Goal: Task Accomplishment & Management: Complete application form

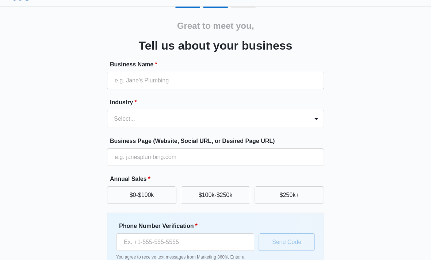
scroll to position [16, 0]
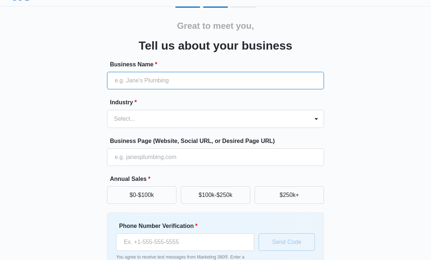
click at [121, 88] on input "Business Name *" at bounding box center [215, 81] width 217 height 18
type input "[US_STATE] Caregiving Solutions Inc"
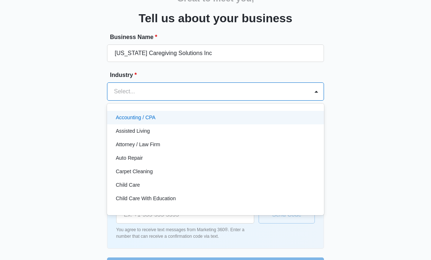
scroll to position [0, 0]
type input "p"
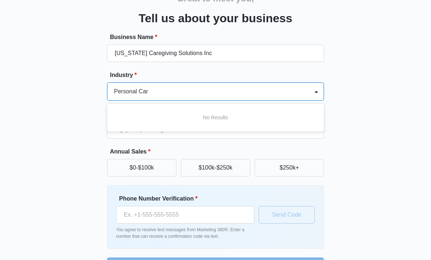
type input "Personal Care"
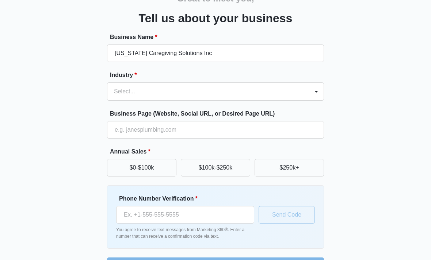
click at [88, 140] on div "Great to meet you, Tell us about your business Business Name * Arkansas Caregiv…" at bounding box center [215, 127] width 409 height 296
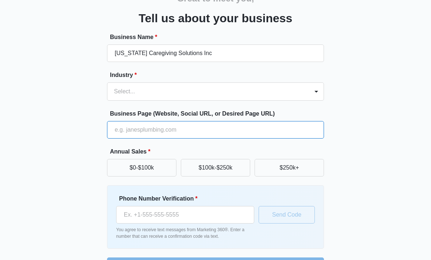
click at [119, 133] on input "Business Page (Website, Social URL, or Desired Page URL)" at bounding box center [215, 130] width 217 height 18
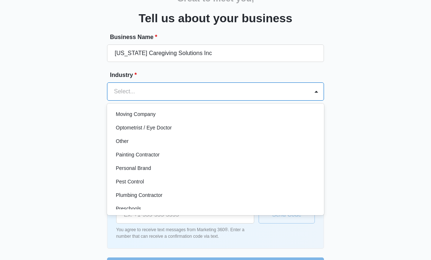
scroll to position [405, 0]
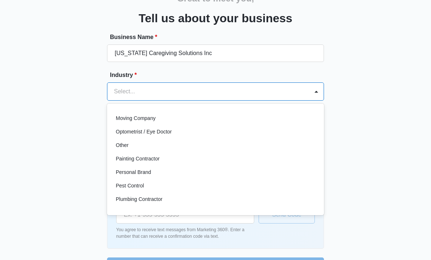
click at [126, 145] on p "Other" at bounding box center [122, 146] width 13 height 8
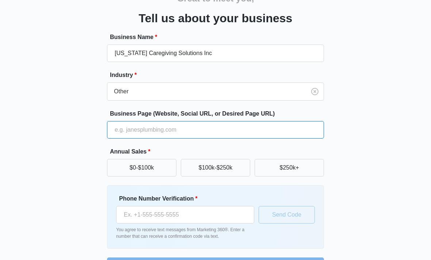
click at [119, 132] on input "Business Page (Website, Social URL, or Desired Page URL)" at bounding box center [215, 130] width 217 height 18
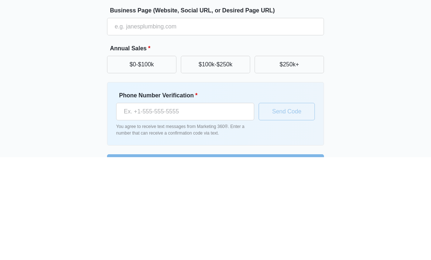
click at [127, 159] on button "$0-$100k" at bounding box center [141, 168] width 69 height 18
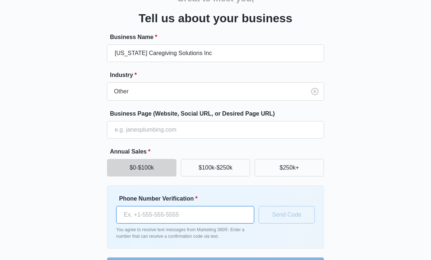
click at [138, 220] on input "Phone Number Verification *" at bounding box center [185, 215] width 138 height 18
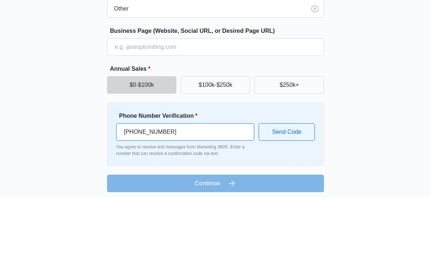
type input "(501) 500-6822"
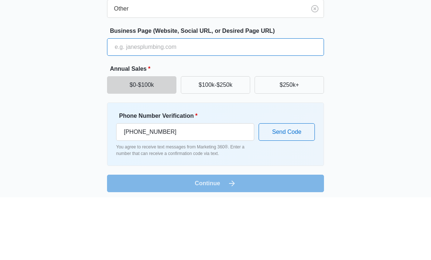
click at [135, 102] on input "Business Page (Website, Social URL, or Desired Page URL)" at bounding box center [215, 111] width 217 height 18
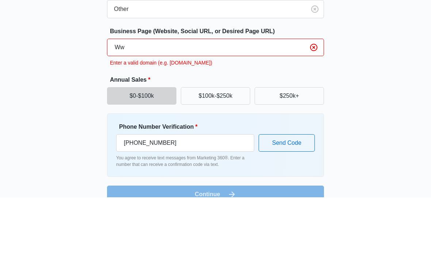
type input "W"
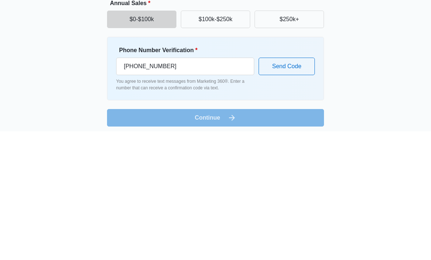
scroll to position [67, 0]
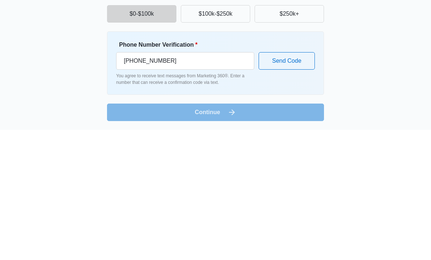
type input "www.arcaregivingsolutions.com"
click at [226, 183] on input "(501) 500-6822" at bounding box center [185, 192] width 138 height 18
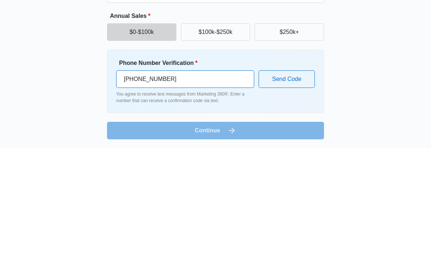
type input "(501) 650-2959"
click at [301, 183] on button "Send Code" at bounding box center [287, 192] width 56 height 18
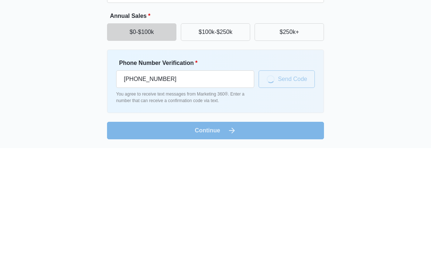
scroll to position [43, 0]
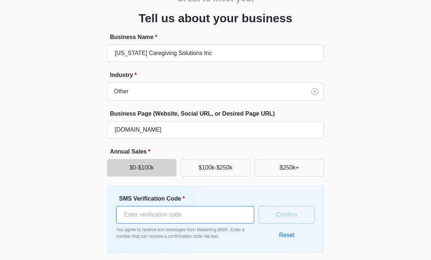
click at [193, 214] on input "SMS Verification Code *" at bounding box center [185, 215] width 138 height 18
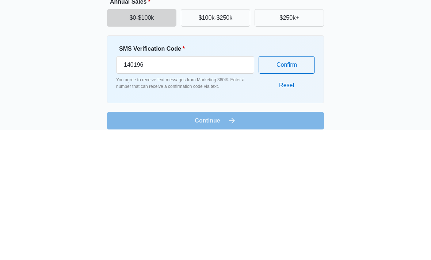
scroll to position [47, 0]
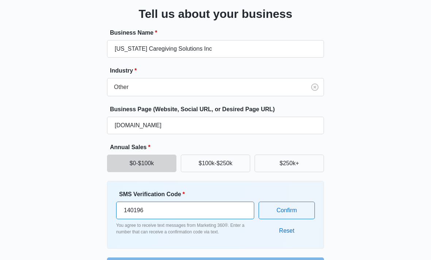
type input "140196"
click at [303, 215] on button "Confirm" at bounding box center [287, 211] width 56 height 18
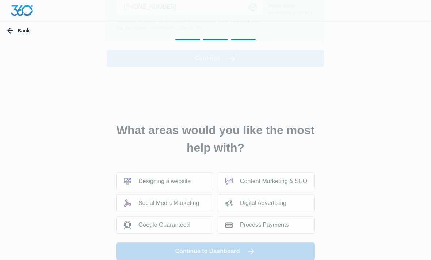
scroll to position [0, 0]
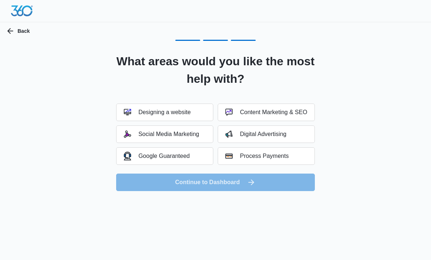
click at [206, 133] on button "Social Media Marketing" at bounding box center [164, 135] width 97 height 18
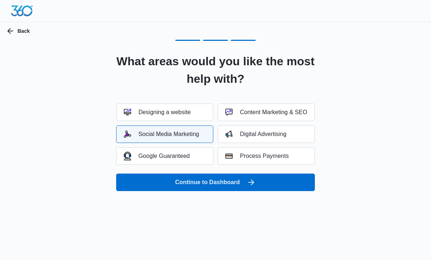
click at [260, 119] on button "Content Marketing & SEO" at bounding box center [266, 113] width 97 height 18
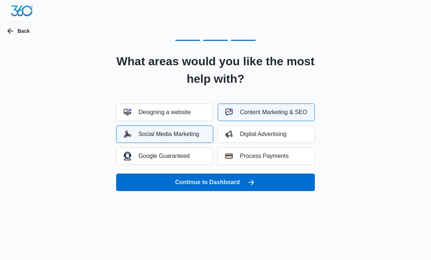
click at [267, 138] on button "Digital Advertising" at bounding box center [266, 135] width 97 height 18
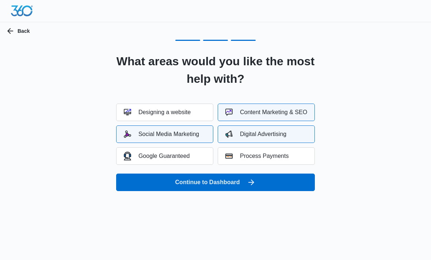
click at [241, 183] on button "Continue to Dashboard" at bounding box center [215, 183] width 199 height 18
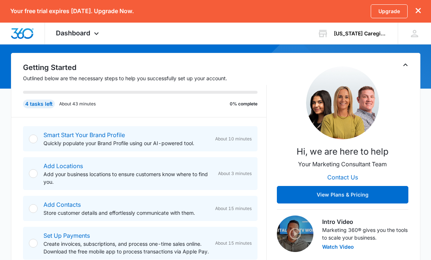
scroll to position [65, 0]
click at [374, 34] on div "[US_STATE] Caregiving Solutions Inc" at bounding box center [360, 34] width 53 height 6
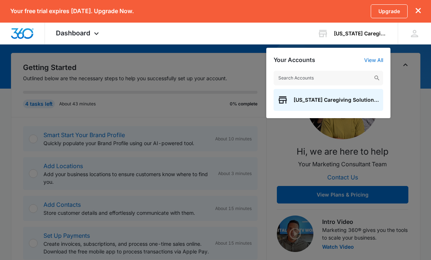
click at [427, 68] on div at bounding box center [215, 130] width 431 height 260
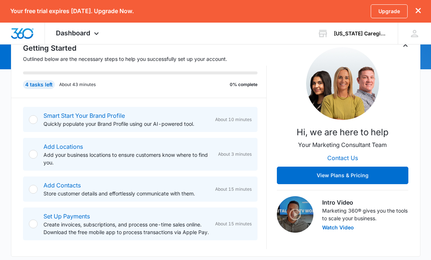
scroll to position [84, 0]
click at [243, 126] on div "Smart Start Your Brand Profile Quickly populate your Brand Profile using our AI…" at bounding box center [147, 119] width 208 height 16
click at [225, 128] on div "Smart Start Your Brand Profile Quickly populate your Brand Profile using our AI…" at bounding box center [140, 119] width 234 height 25
click at [31, 126] on div "Smart Start Your Brand Profile Quickly populate your Brand Profile using our AI…" at bounding box center [140, 119] width 234 height 25
click at [35, 119] on div at bounding box center [33, 119] width 9 height 9
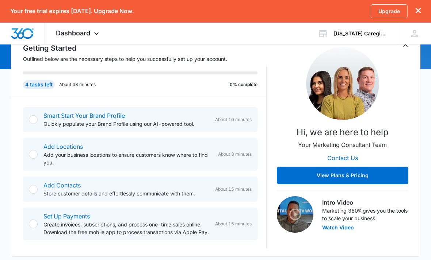
click at [38, 158] on div "Add Locations Add your business locations to ensure customers know where to fin…" at bounding box center [140, 154] width 234 height 33
click at [46, 215] on link "Set Up Payments" at bounding box center [66, 216] width 46 height 7
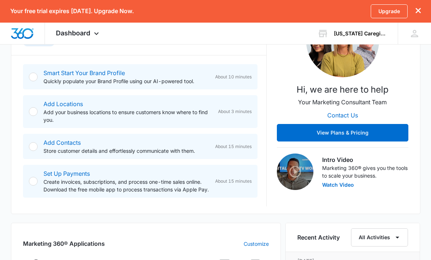
scroll to position [126, 0]
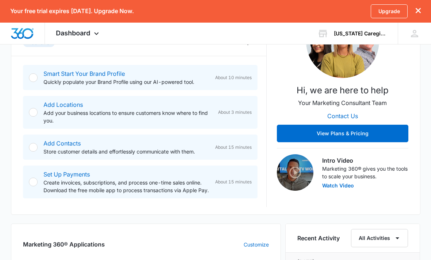
click at [378, 136] on button "View Plans & Pricing" at bounding box center [342, 134] width 131 height 18
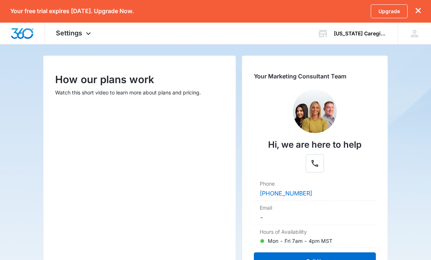
scroll to position [75, 0]
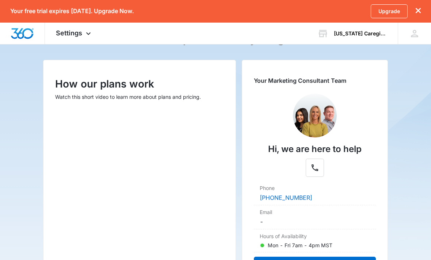
click at [87, 38] on div "Settings Apps Reputation Websites Forms CRM Email Shop Payments POS Ads Intelli…" at bounding box center [74, 34] width 59 height 22
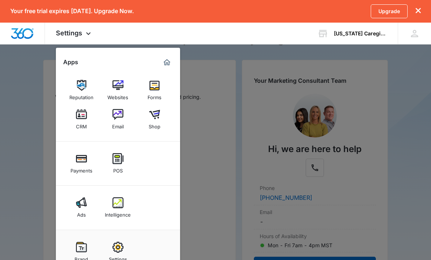
click at [119, 91] on img at bounding box center [117, 85] width 11 height 11
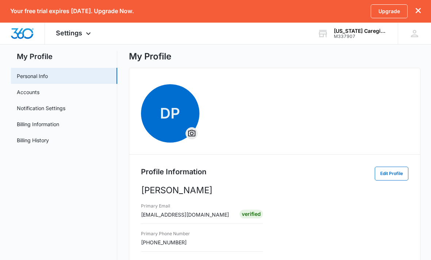
click at [21, 126] on link "Billing Information" at bounding box center [38, 125] width 42 height 8
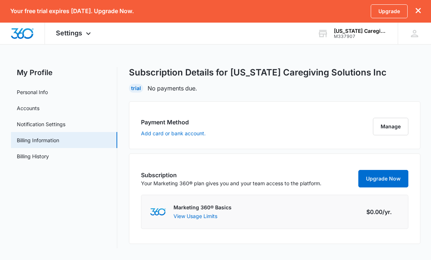
click at [24, 160] on link "Billing History" at bounding box center [33, 157] width 32 height 8
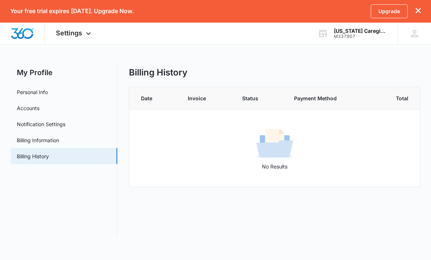
click at [23, 144] on link "Billing Information" at bounding box center [38, 141] width 42 height 8
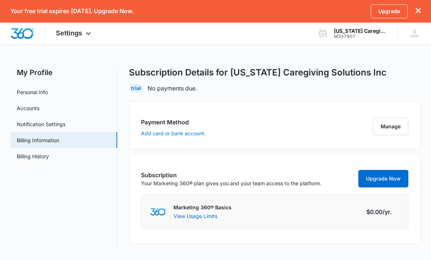
click at [22, 107] on link "Accounts" at bounding box center [28, 108] width 23 height 8
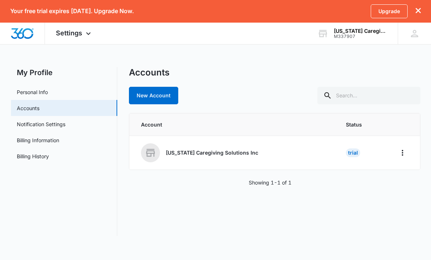
click at [401, 156] on icon "Home" at bounding box center [402, 153] width 9 height 9
click at [321, 151] on div "[US_STATE] Caregiving Solutions Inc" at bounding box center [234, 153] width 187 height 19
click at [26, 141] on link "Billing Information" at bounding box center [38, 141] width 42 height 8
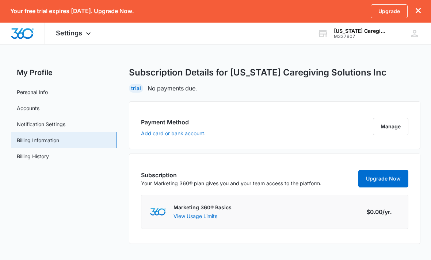
scroll to position [0, 0]
click at [179, 217] on button "View Usage Limits" at bounding box center [195, 217] width 44 height 8
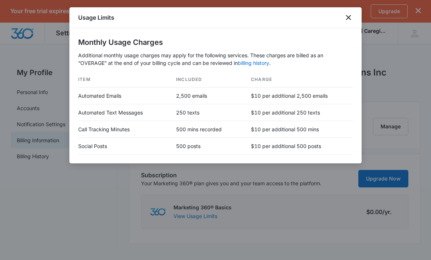
click at [351, 17] on icon "close" at bounding box center [348, 17] width 9 height 9
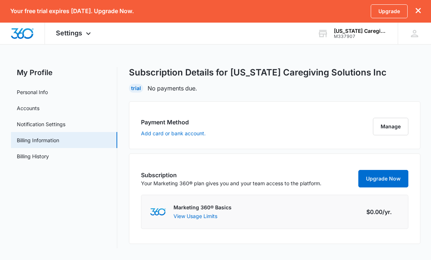
click at [22, 106] on link "Accounts" at bounding box center [28, 108] width 23 height 8
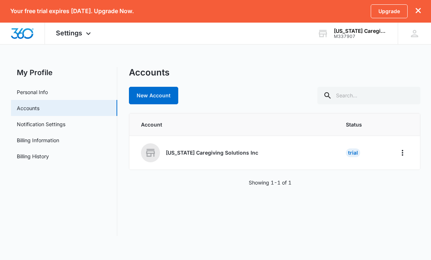
click at [17, 128] on link "Notification Settings" at bounding box center [41, 125] width 49 height 8
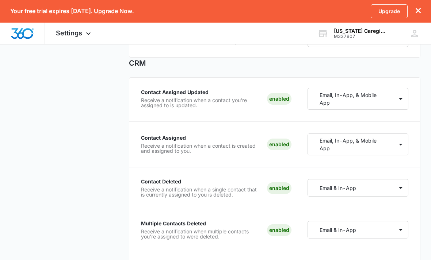
scroll to position [288, 0]
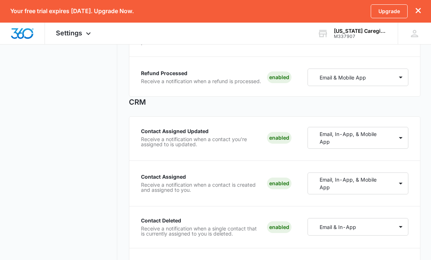
click at [61, 34] on span "Settings" at bounding box center [69, 33] width 26 height 8
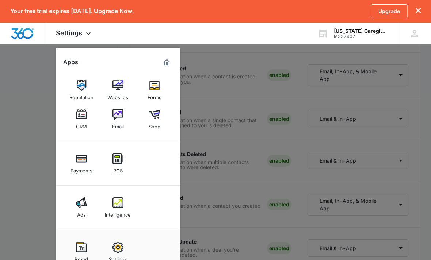
scroll to position [402, 0]
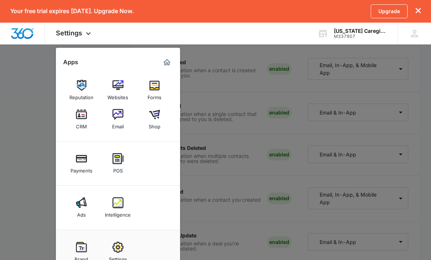
click at [118, 248] on img at bounding box center [117, 247] width 11 height 11
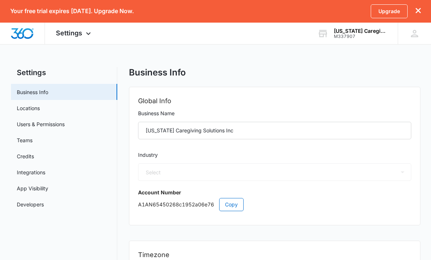
select select "52"
select select "US"
select select "America/Chicago"
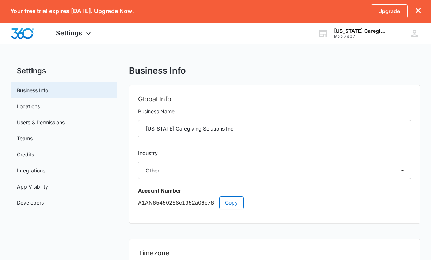
click at [20, 107] on link "Locations" at bounding box center [28, 107] width 23 height 8
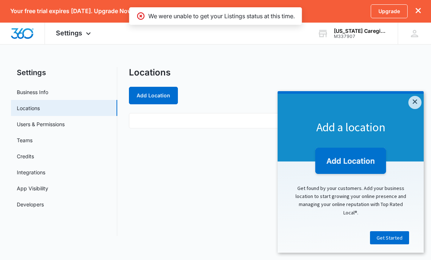
click at [418, 102] on link "×" at bounding box center [414, 102] width 13 height 13
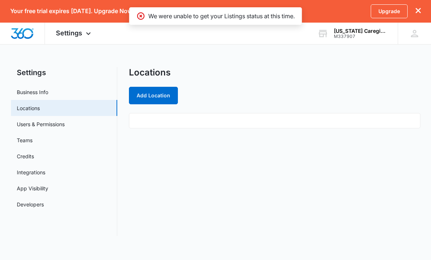
click at [24, 123] on link "Users & Permissions" at bounding box center [41, 125] width 48 height 8
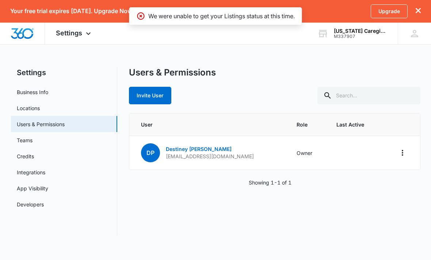
click at [405, 152] on icon "Actions" at bounding box center [402, 153] width 9 height 9
click at [338, 205] on div "Users & Permissions Invite User User Role Last Active DP Destiney Pinell destin…" at bounding box center [274, 151] width 291 height 169
click at [29, 142] on link "Teams" at bounding box center [25, 141] width 16 height 8
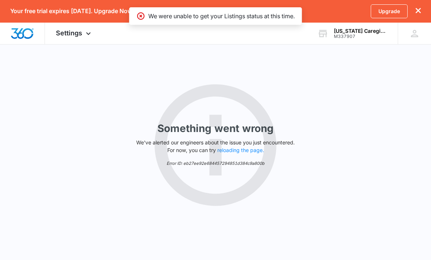
scroll to position [22, 0]
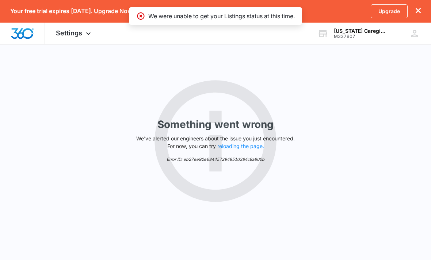
click at [73, 33] on span "Settings" at bounding box center [69, 33] width 26 height 8
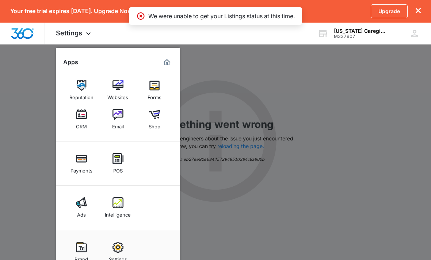
click at [120, 250] on img at bounding box center [117, 247] width 11 height 11
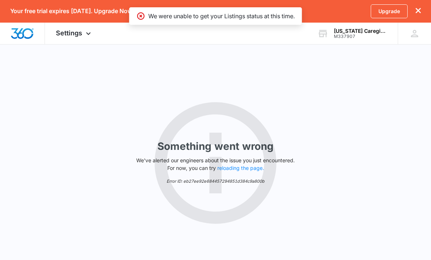
select select "52"
select select "US"
select select "America/Chicago"
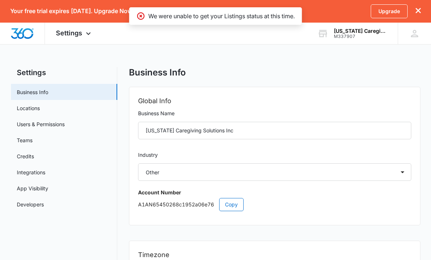
click at [23, 158] on link "Credits" at bounding box center [25, 157] width 17 height 8
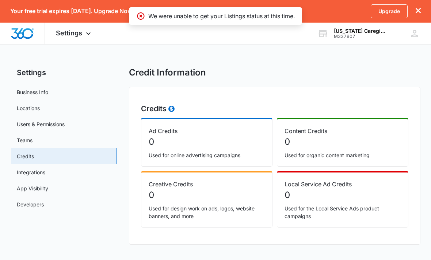
scroll to position [0, 0]
click at [25, 171] on link "Integrations" at bounding box center [31, 173] width 28 height 8
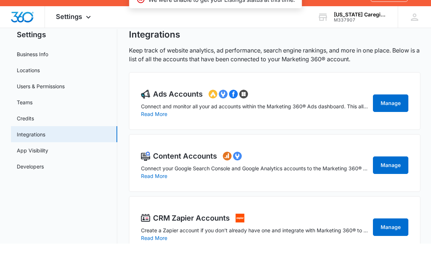
scroll to position [21, 0]
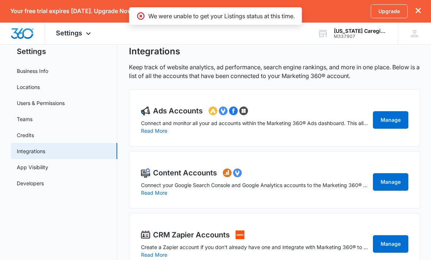
click at [25, 171] on link "App Visibility" at bounding box center [32, 168] width 31 height 8
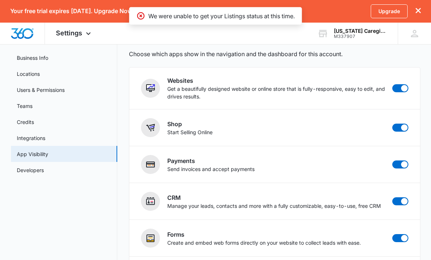
scroll to position [53, 0]
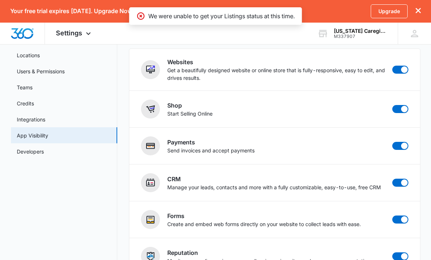
click at [23, 154] on link "Developers" at bounding box center [30, 152] width 27 height 8
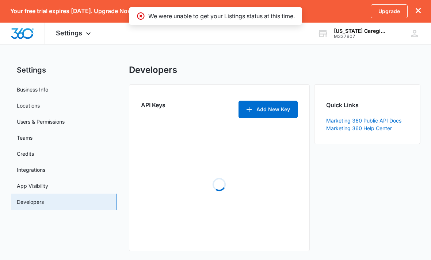
scroll to position [0, 0]
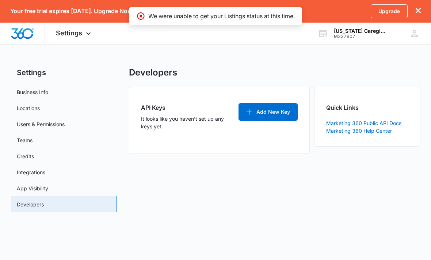
click at [416, 42] on div "DP Destiney Pinell destineyp@arcaregivingsolutions.com My Profile Notifications…" at bounding box center [414, 34] width 33 height 22
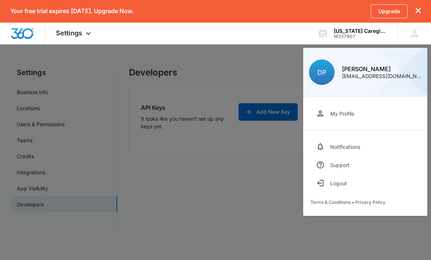
click at [347, 163] on div "Support" at bounding box center [339, 165] width 19 height 6
